Goal: Task Accomplishment & Management: Complete application form

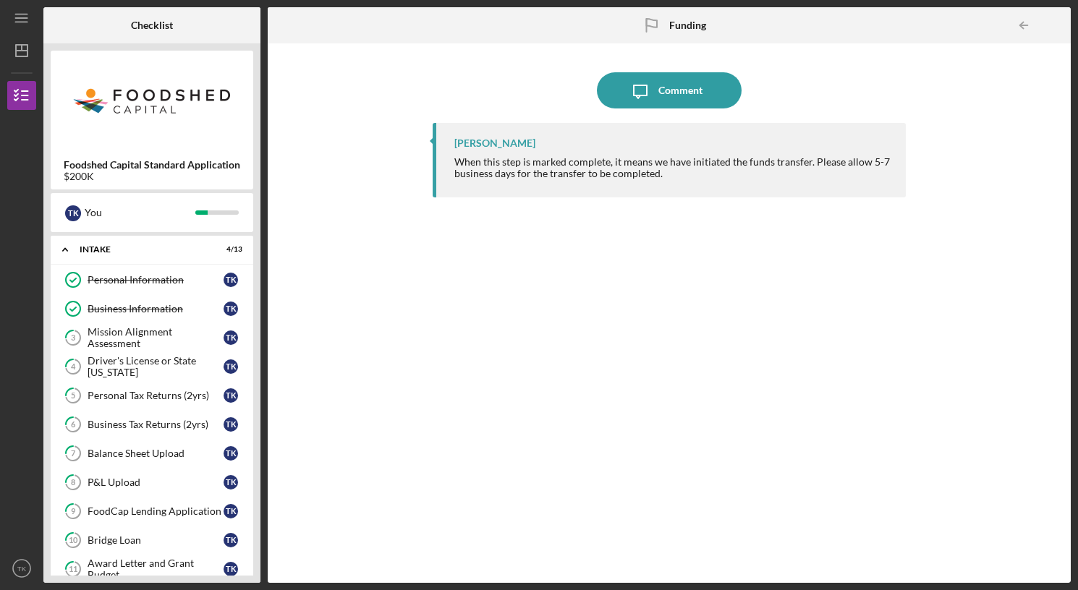
scroll to position [269, 0]
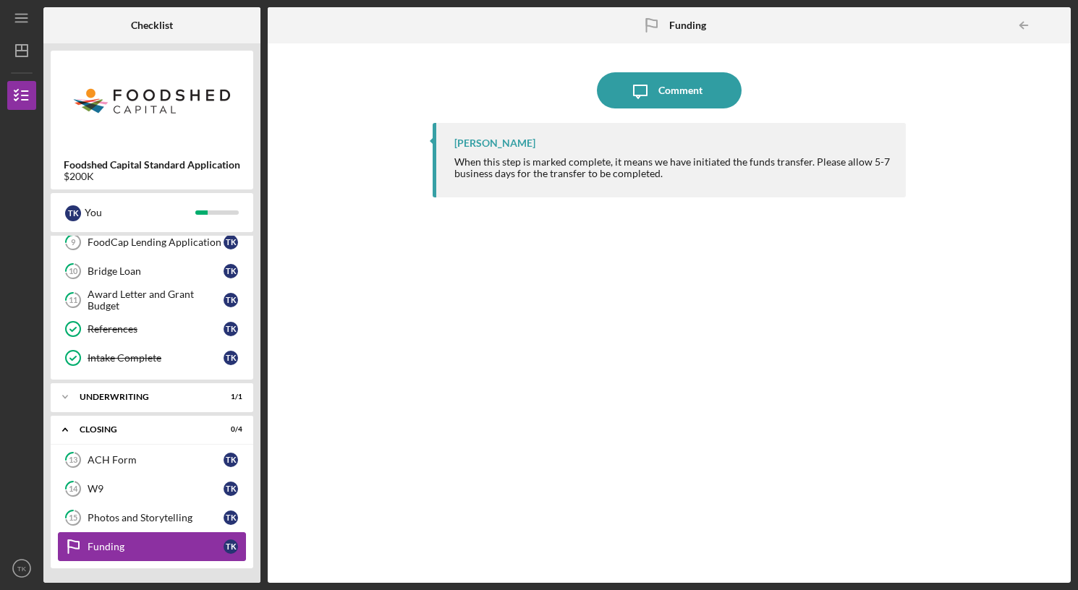
click at [122, 550] on div "Funding" at bounding box center [156, 547] width 136 height 12
click at [134, 513] on div "Photos and Storytelling" at bounding box center [156, 518] width 136 height 12
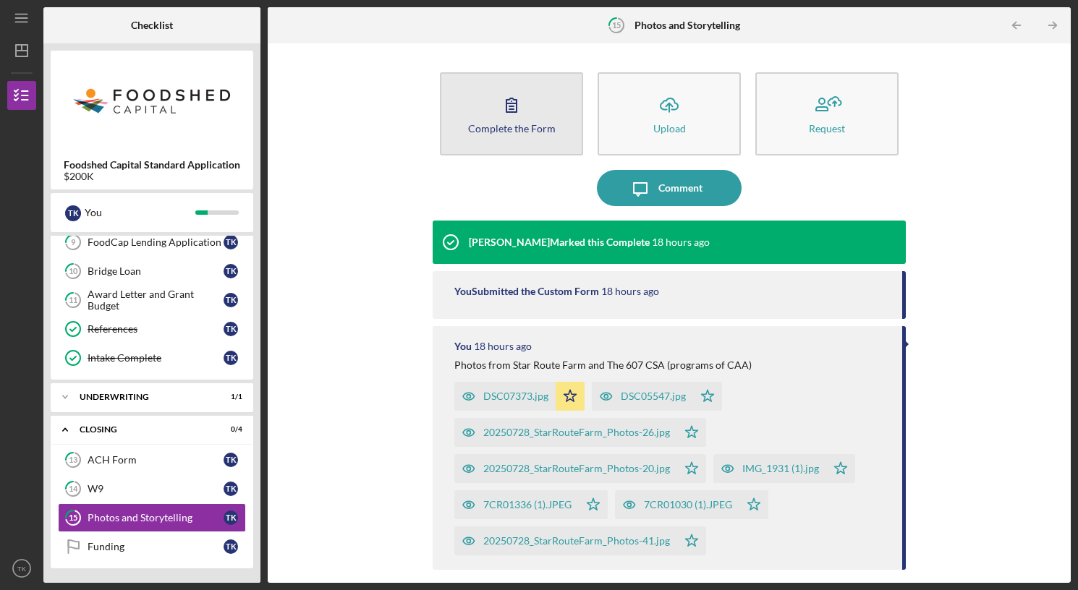
click at [498, 132] on div "Complete the Form" at bounding box center [512, 128] width 88 height 11
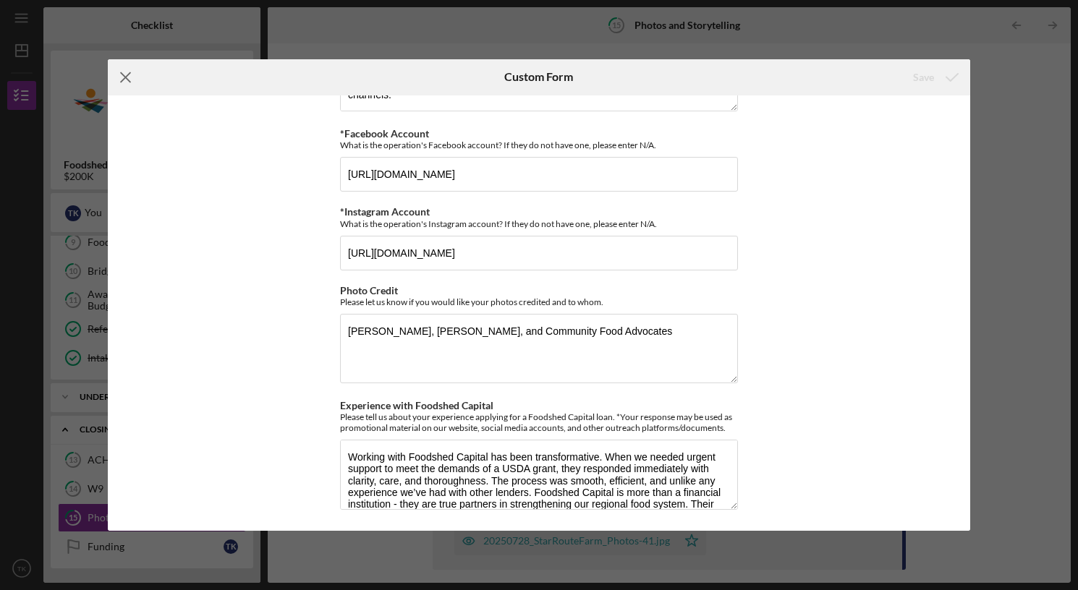
click at [126, 77] on line at bounding box center [125, 76] width 9 height 9
